Goal: Navigation & Orientation: Find specific page/section

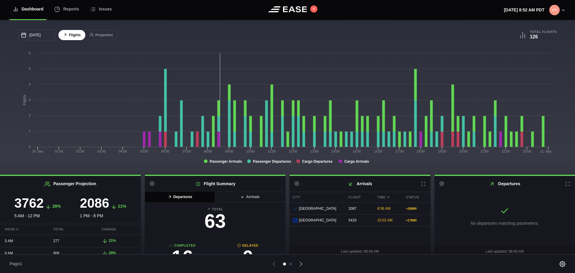
click at [23, 186] on h2 "Passenger Projection" at bounding box center [70, 184] width 141 height 16
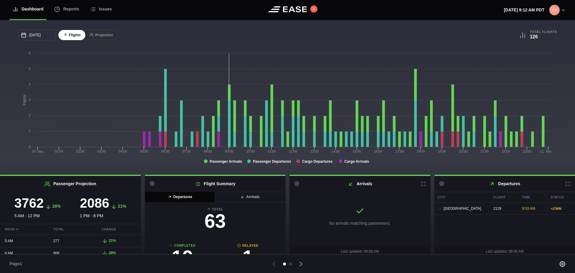
click at [93, 158] on rect at bounding box center [286, 110] width 536 height 120
